Goal: Communication & Community: Share content

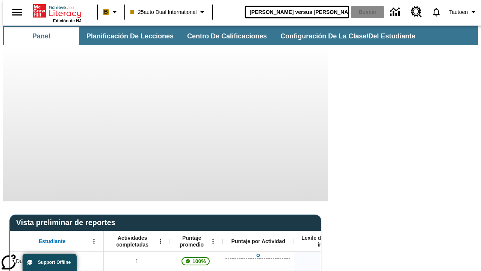
type input "Miguel Ángel versus Leonardo"
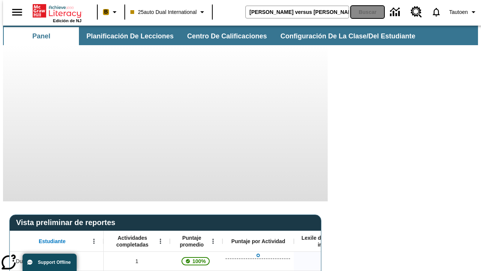
click at [363, 12] on button "Buscar" at bounding box center [367, 12] width 33 height 12
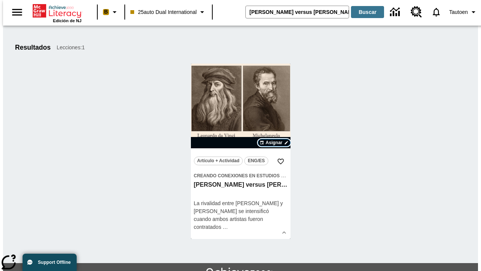
click at [274, 143] on span "Asignar" at bounding box center [274, 142] width 17 height 7
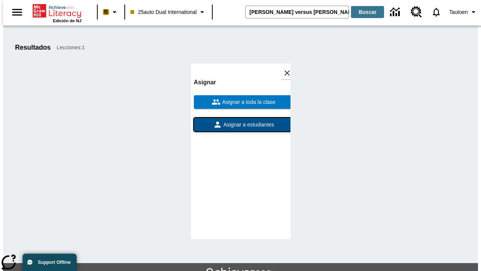
click at [241, 124] on span "Asignar a estudiantes" at bounding box center [248, 125] width 52 height 8
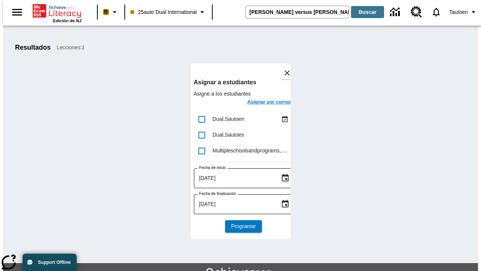
click at [263, 103] on h6 "Asignar por correo" at bounding box center [269, 102] width 44 height 9
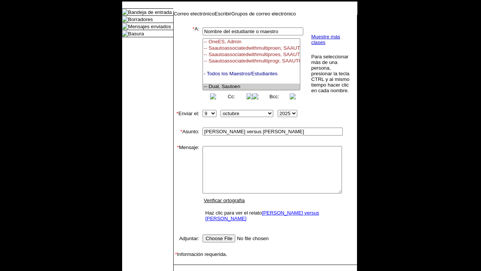
select select "U,21476361,1"
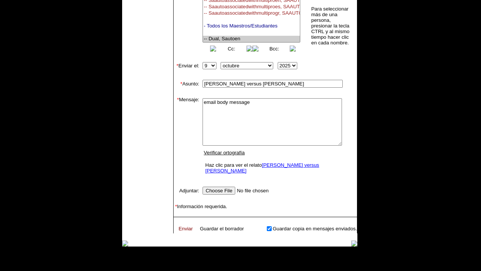
type textarea "email body message"
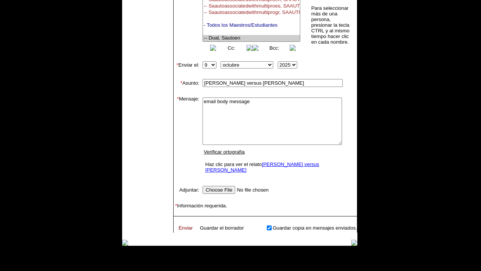
click at [182, 225] on link "Enviar" at bounding box center [186, 228] width 14 height 6
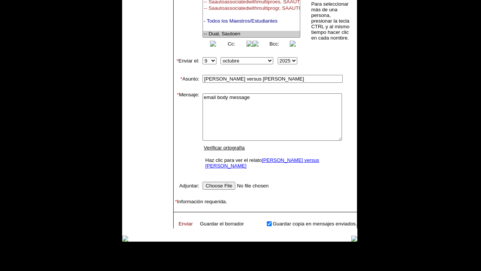
scroll to position [141, 0]
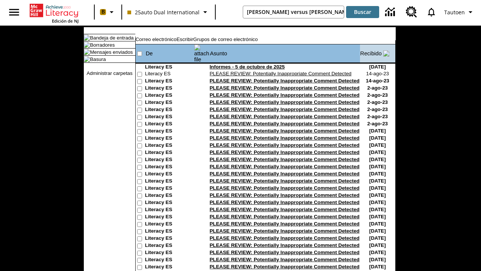
type input "[PERSON_NAME] versus [PERSON_NAME]"
click at [363, 12] on button "Buscar" at bounding box center [362, 12] width 33 height 12
